Goal: Task Accomplishment & Management: Manage account settings

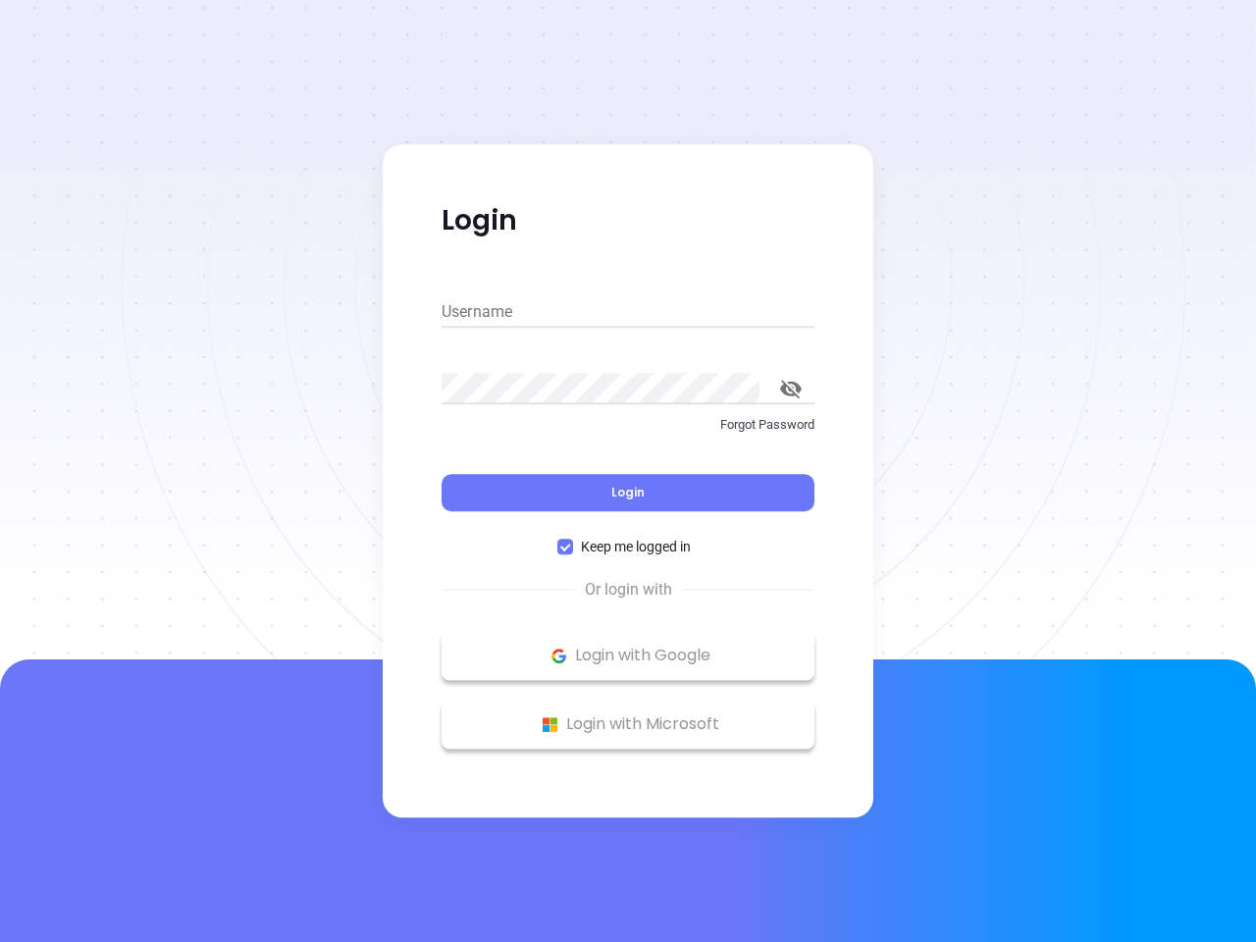
click at [628, 471] on div "Login" at bounding box center [628, 481] width 373 height 61
click at [628, 312] on input "Username" at bounding box center [628, 311] width 373 height 31
click at [791, 389] on icon "toggle password visibility" at bounding box center [791, 389] width 22 height 19
click at [628, 493] on span "Login" at bounding box center [628, 492] width 33 height 17
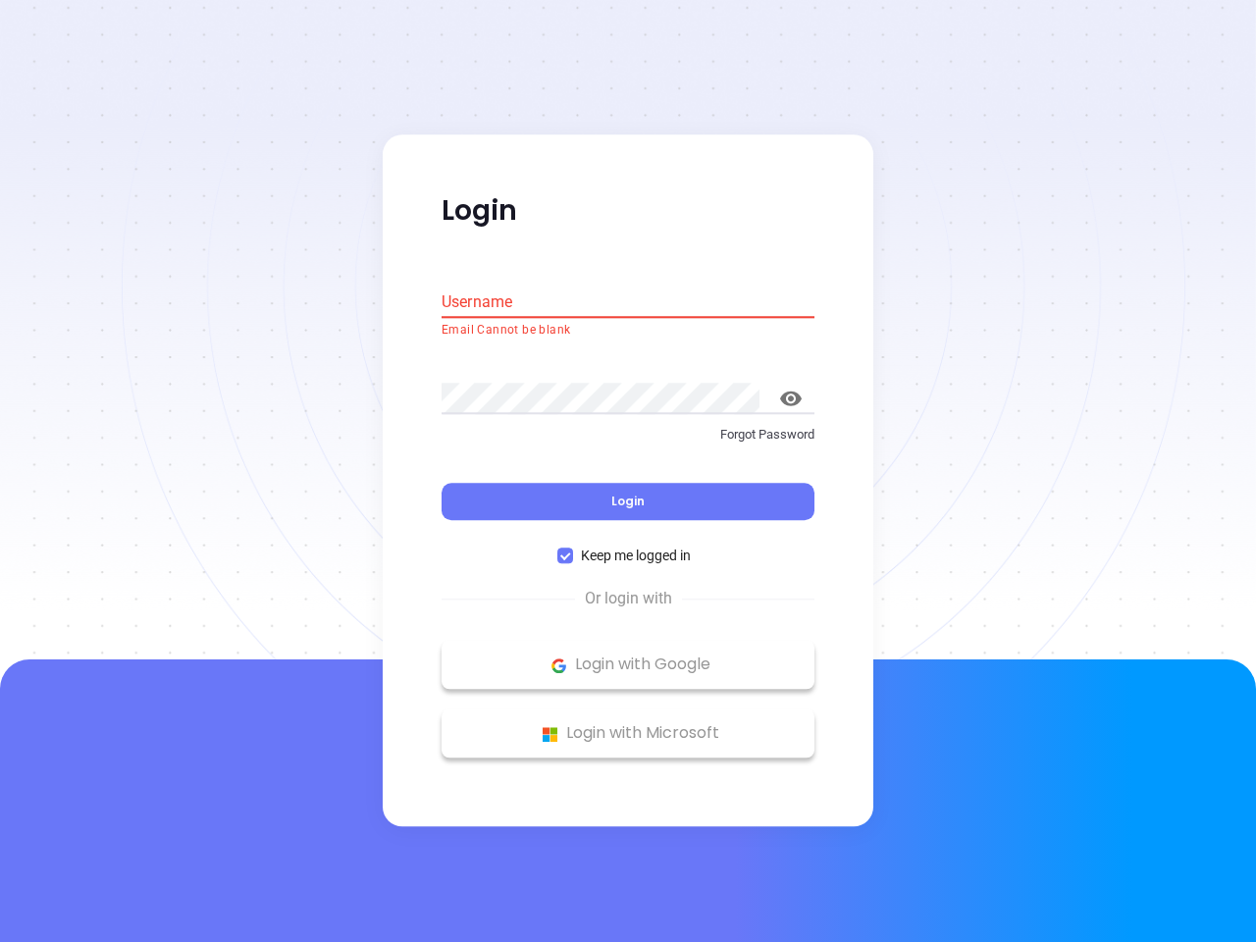
click at [628, 547] on span "Keep me logged in" at bounding box center [636, 557] width 126 height 22
click at [573, 549] on input "Keep me logged in" at bounding box center [566, 557] width 16 height 16
checkbox input "false"
click at [628, 656] on p "Login with Google" at bounding box center [628, 665] width 353 height 29
click at [628, 724] on p "Login with Microsoft" at bounding box center [628, 734] width 353 height 29
